Goal: Find contact information: Find contact information

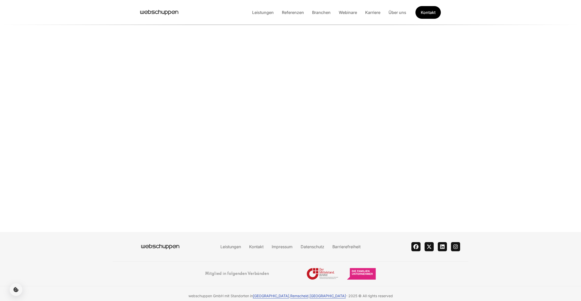
scroll to position [1132, 0]
click at [246, 270] on h3 "Mitglied in folgenden Verbänden" at bounding box center [237, 274] width 64 height 12
drag, startPoint x: 210, startPoint y: 269, endPoint x: 251, endPoint y: 268, distance: 41.4
click at [251, 268] on h3 "Mitglied in folgenden Verbänden" at bounding box center [237, 274] width 64 height 12
click at [274, 268] on div "Mitglied in folgenden Verbänden" at bounding box center [290, 274] width 171 height 12
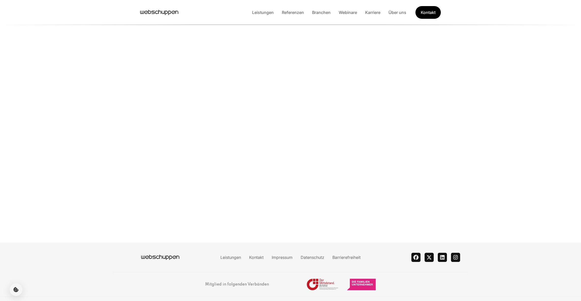
scroll to position [1120, 0]
drag, startPoint x: 200, startPoint y: 280, endPoint x: 262, endPoint y: 282, distance: 62.4
click at [262, 282] on div "Mitglied in folgenden Verbänden" at bounding box center [290, 285] width 355 height 25
click at [280, 281] on div "Mitglied in folgenden Verbänden" at bounding box center [290, 285] width 171 height 12
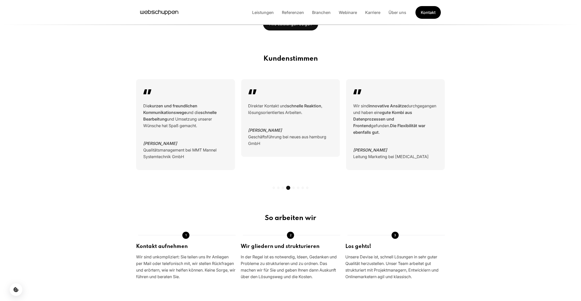
scroll to position [0, 0]
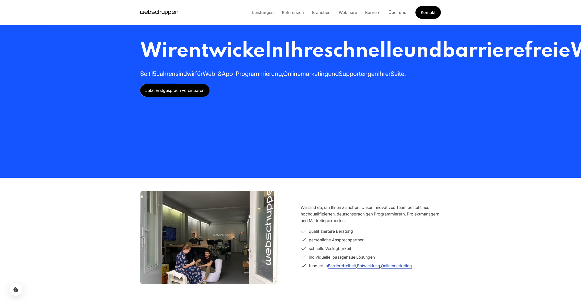
click at [442, 82] on div "Wir entwickeln Ihre schnelle und barrierefreie Webseite oder App Seit 15 Jahren…" at bounding box center [290, 89] width 325 height 178
click at [435, 12] on link "Kontakt" at bounding box center [427, 12] width 25 height 13
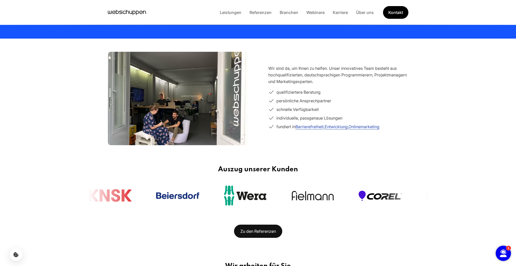
scroll to position [196, 0]
